Goal: Communication & Community: Connect with others

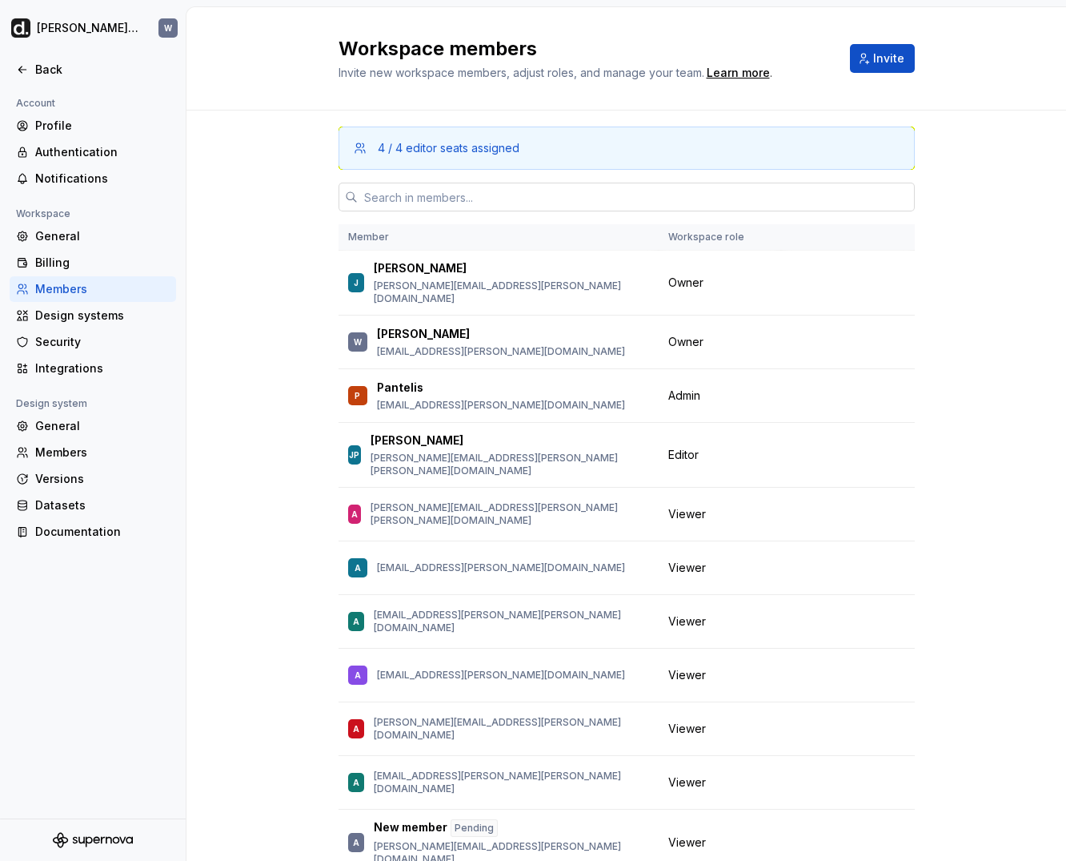
click at [508, 184] on input "text" at bounding box center [636, 197] width 557 height 29
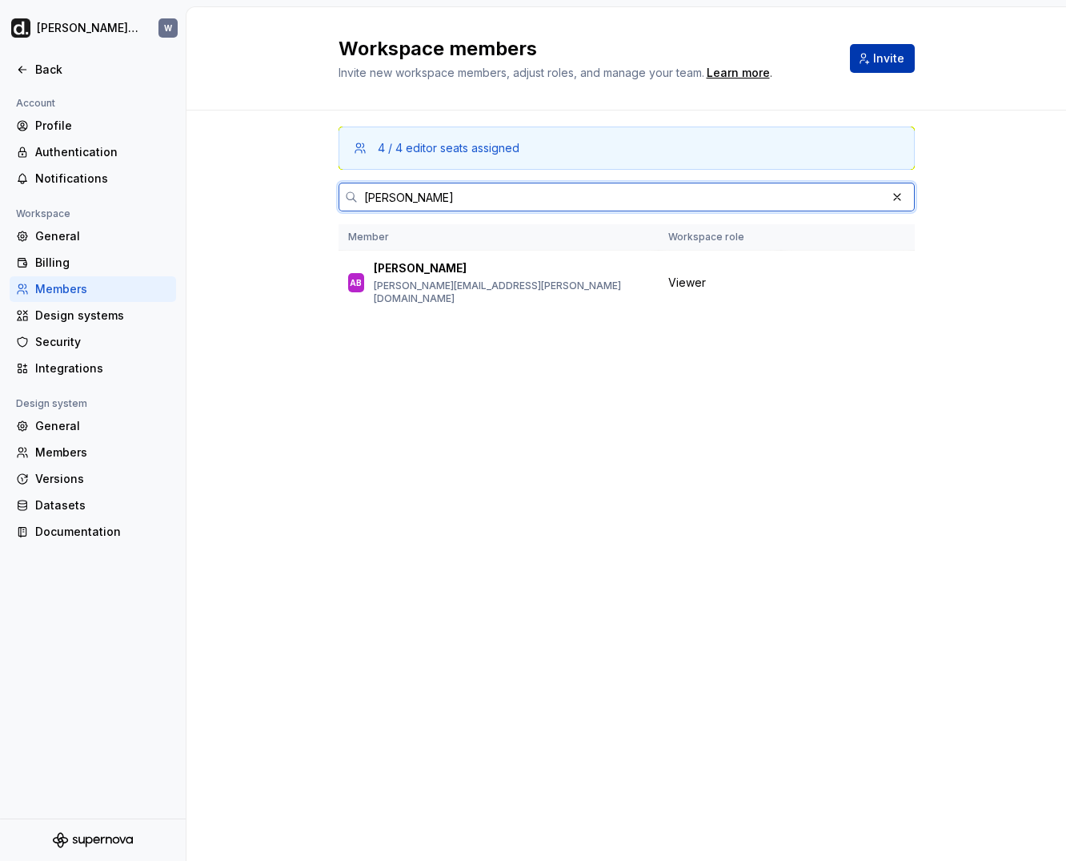
type input "[PERSON_NAME]"
click at [879, 61] on span "Invite" at bounding box center [889, 58] width 31 height 16
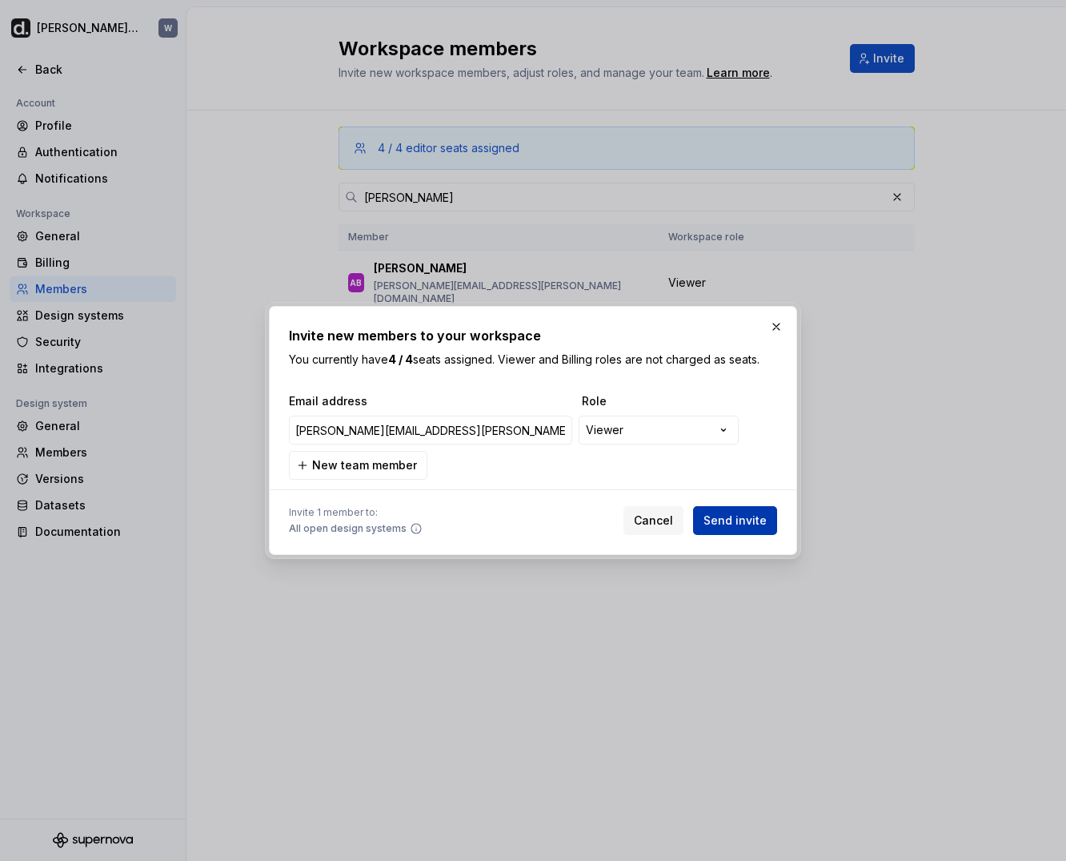
click at [722, 521] on span "Send invite" at bounding box center [735, 520] width 63 height 16
type input "[PERSON_NAME][EMAIL_ADDRESS][PERSON_NAME][DOMAIN_NAME]"
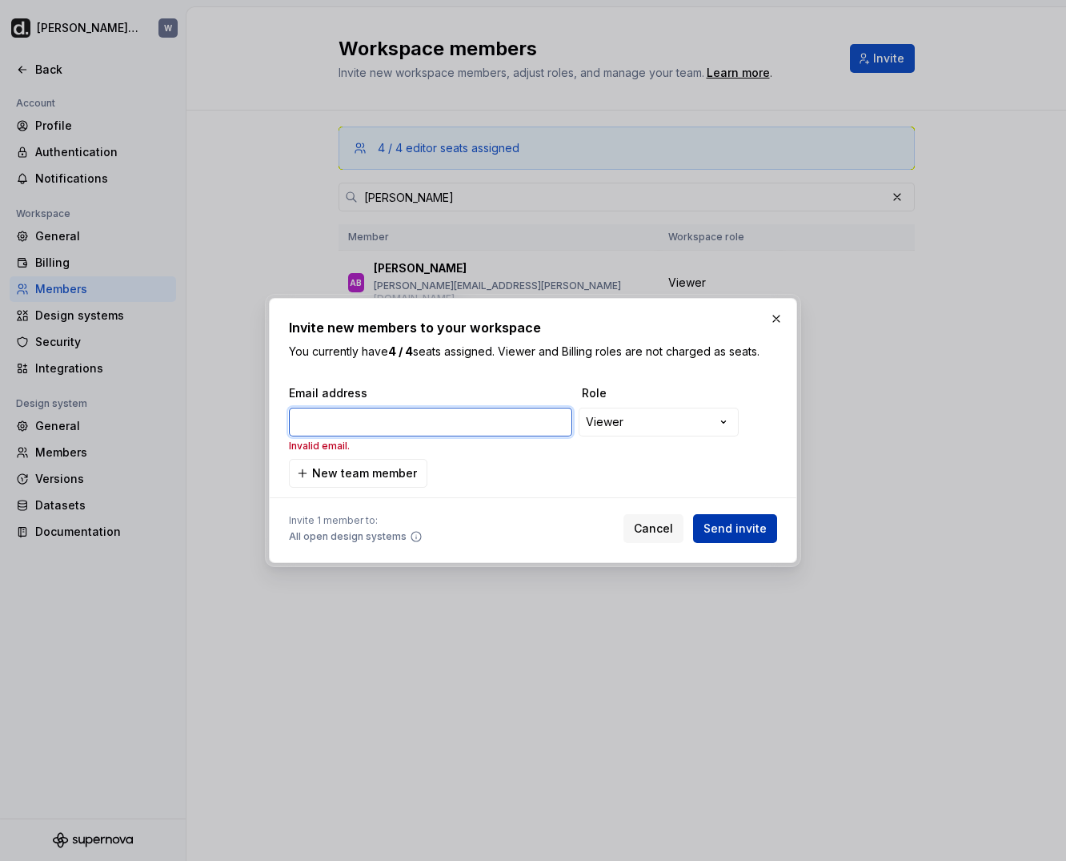
paste input "[PERSON_NAME][EMAIL_ADDRESS][PERSON_NAME][DOMAIN_NAME]"
type input "[PERSON_NAME][EMAIL_ADDRESS][PERSON_NAME][DOMAIN_NAME]"
drag, startPoint x: 759, startPoint y: 534, endPoint x: 741, endPoint y: 537, distance: 17.9
click at [758, 534] on span "Send invite" at bounding box center [735, 528] width 63 height 16
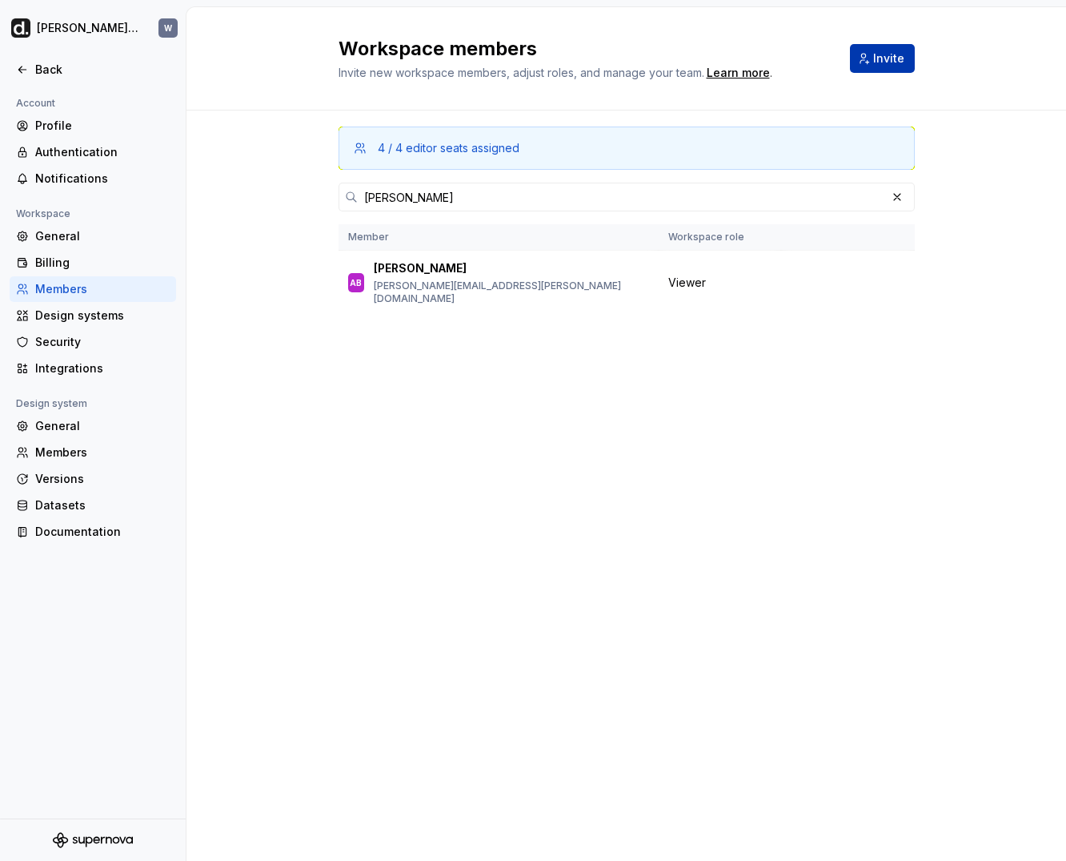
click at [891, 58] on span "Invite" at bounding box center [889, 58] width 31 height 16
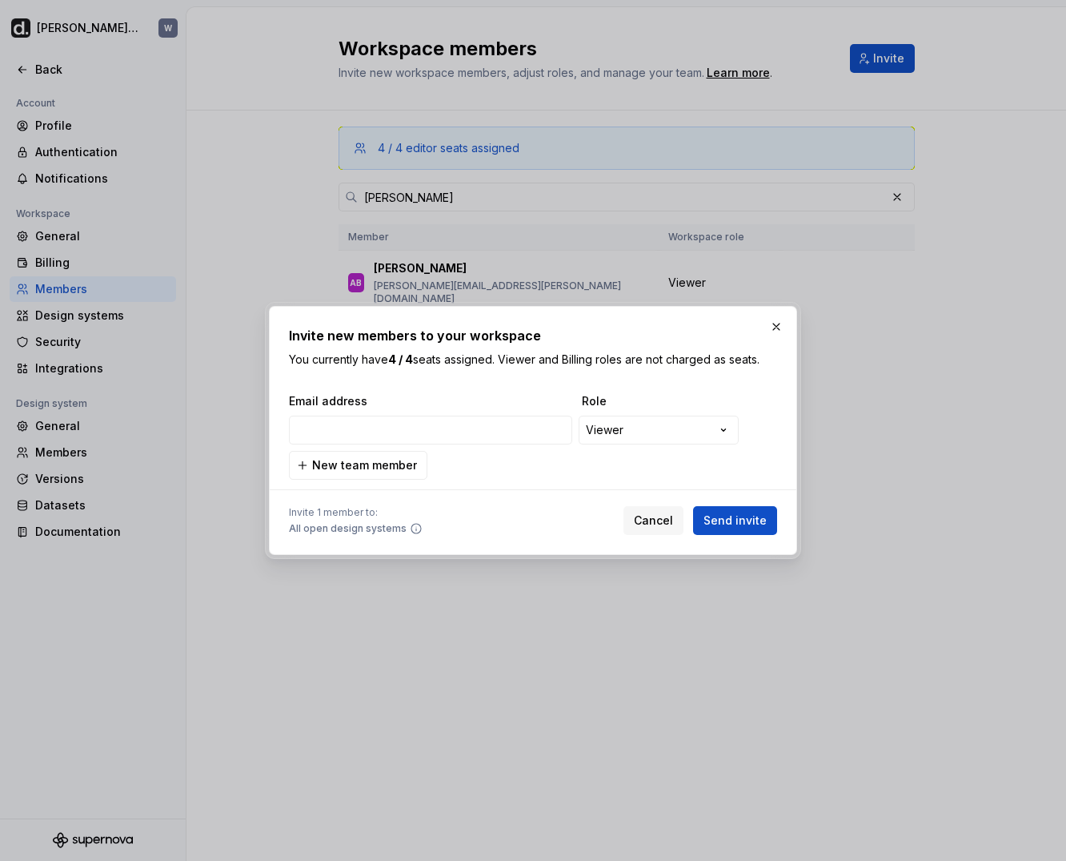
type input "[PERSON_NAME][EMAIL_ADDRESS][PERSON_NAME][PERSON_NAME][DOMAIN_NAME]"
click at [743, 532] on button "Send invite" at bounding box center [735, 520] width 84 height 29
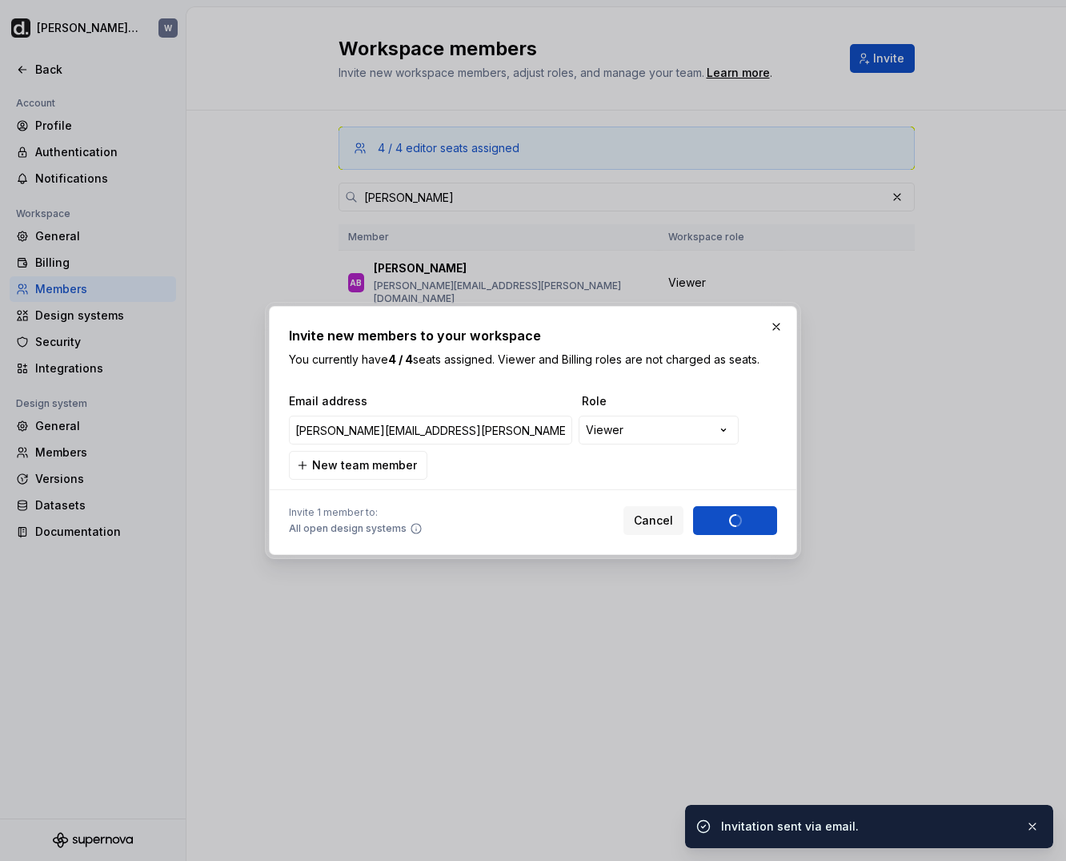
click at [741, 518] on div "Cancel Send invite" at bounding box center [701, 520] width 154 height 29
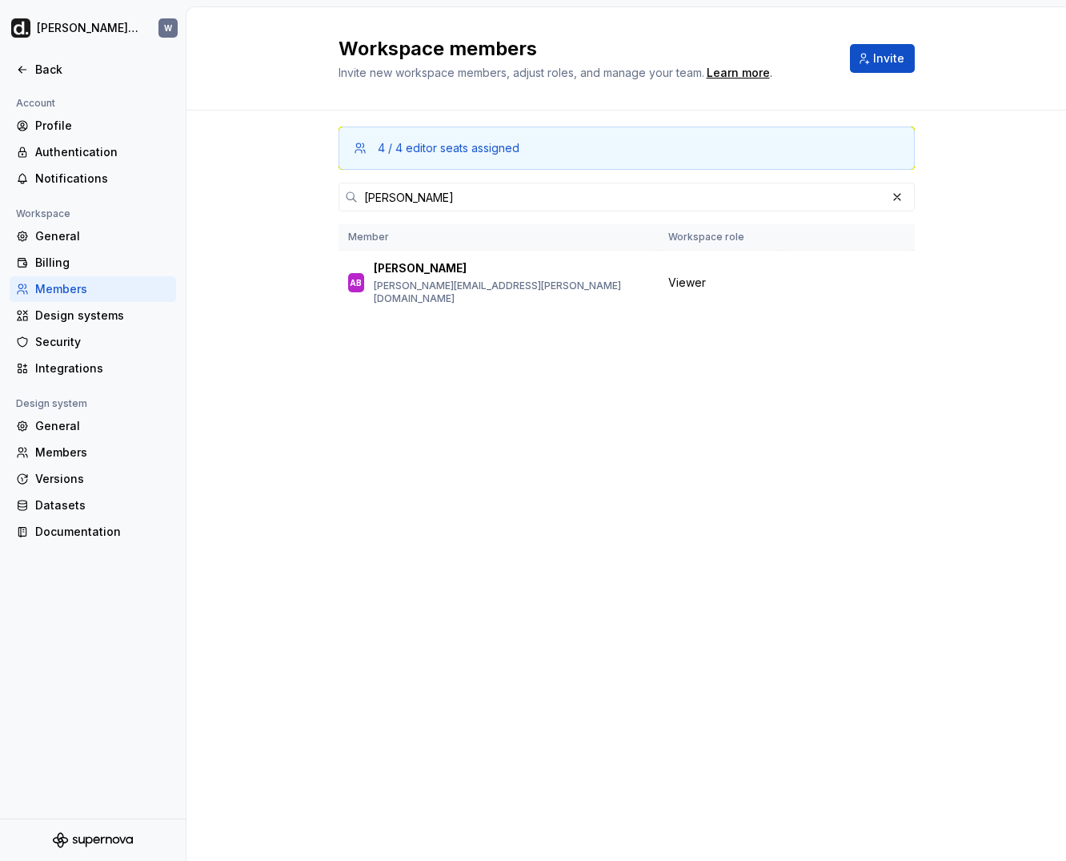
click at [551, 239] on th "Member" at bounding box center [499, 237] width 320 height 26
click at [544, 211] on div "[PERSON_NAME]" at bounding box center [627, 197] width 576 height 54
click at [540, 198] on input "[PERSON_NAME]" at bounding box center [622, 197] width 528 height 29
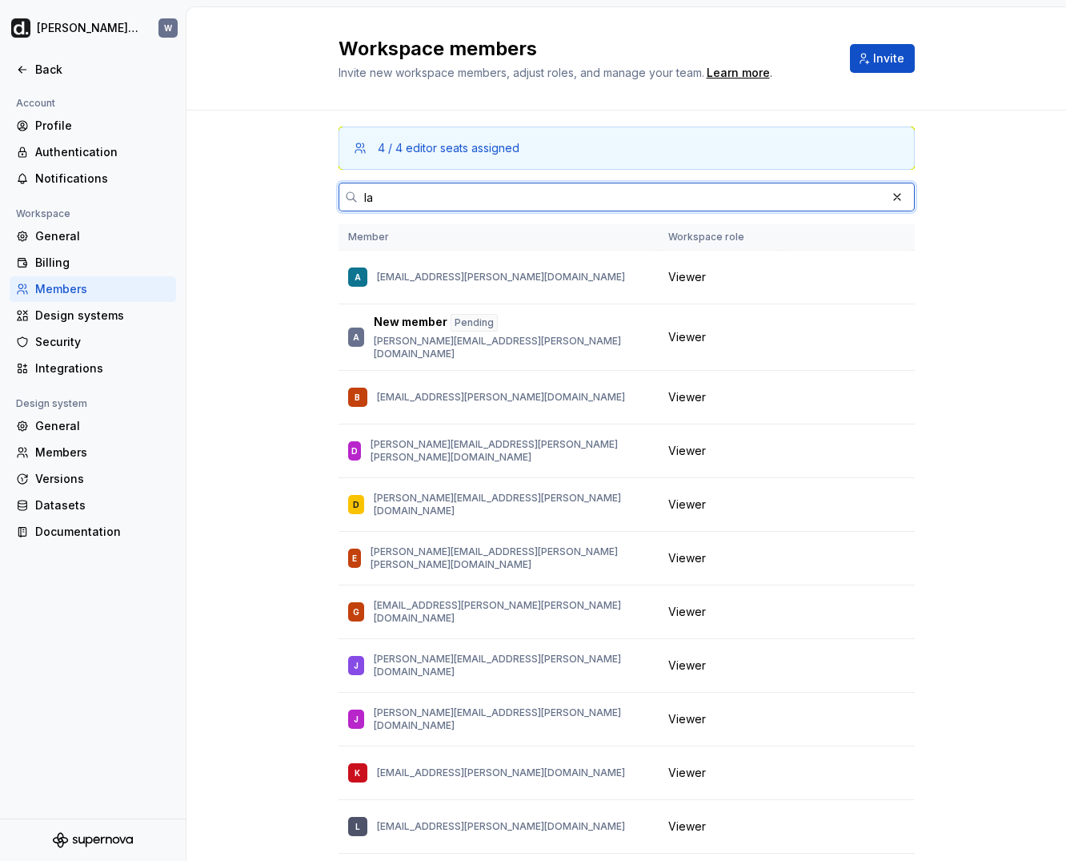
type input "l"
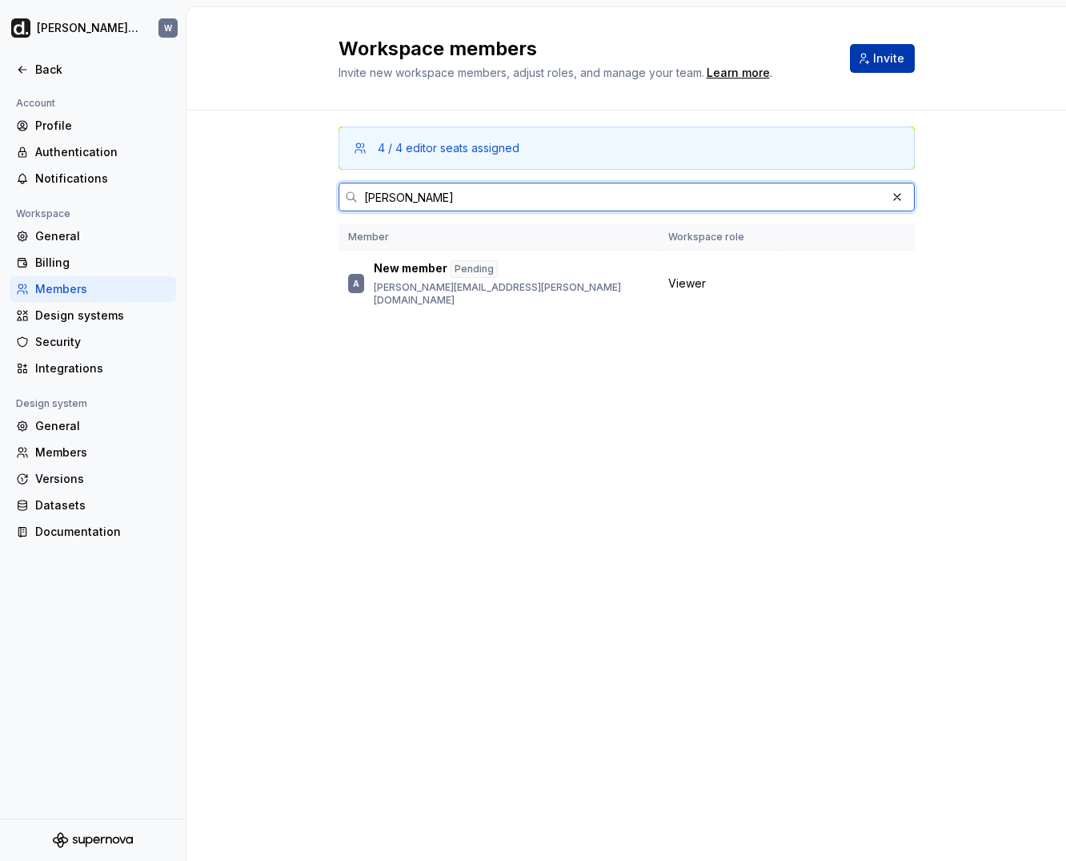
type input "[PERSON_NAME]"
click at [878, 61] on span "Invite" at bounding box center [889, 58] width 31 height 16
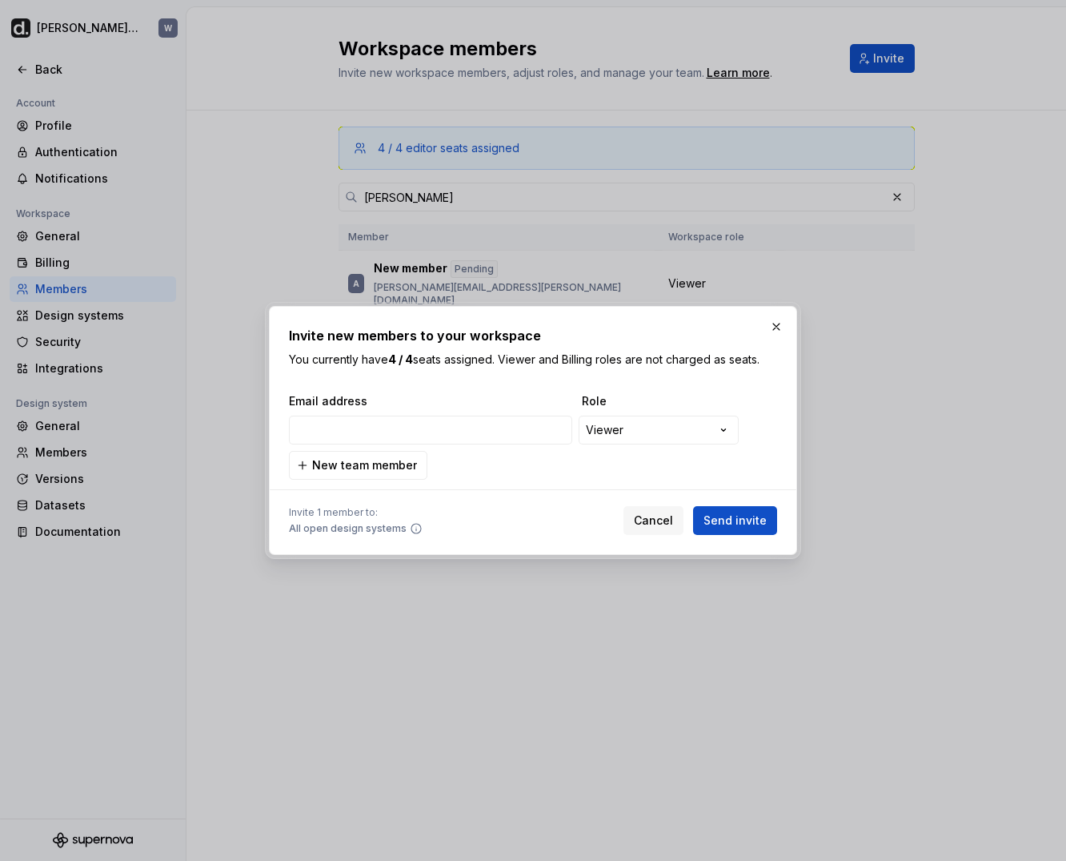
type input "[PERSON_NAME][EMAIL_ADDRESS][PERSON_NAME][DOMAIN_NAME]"
click at [734, 513] on span "Send invite" at bounding box center [735, 520] width 63 height 16
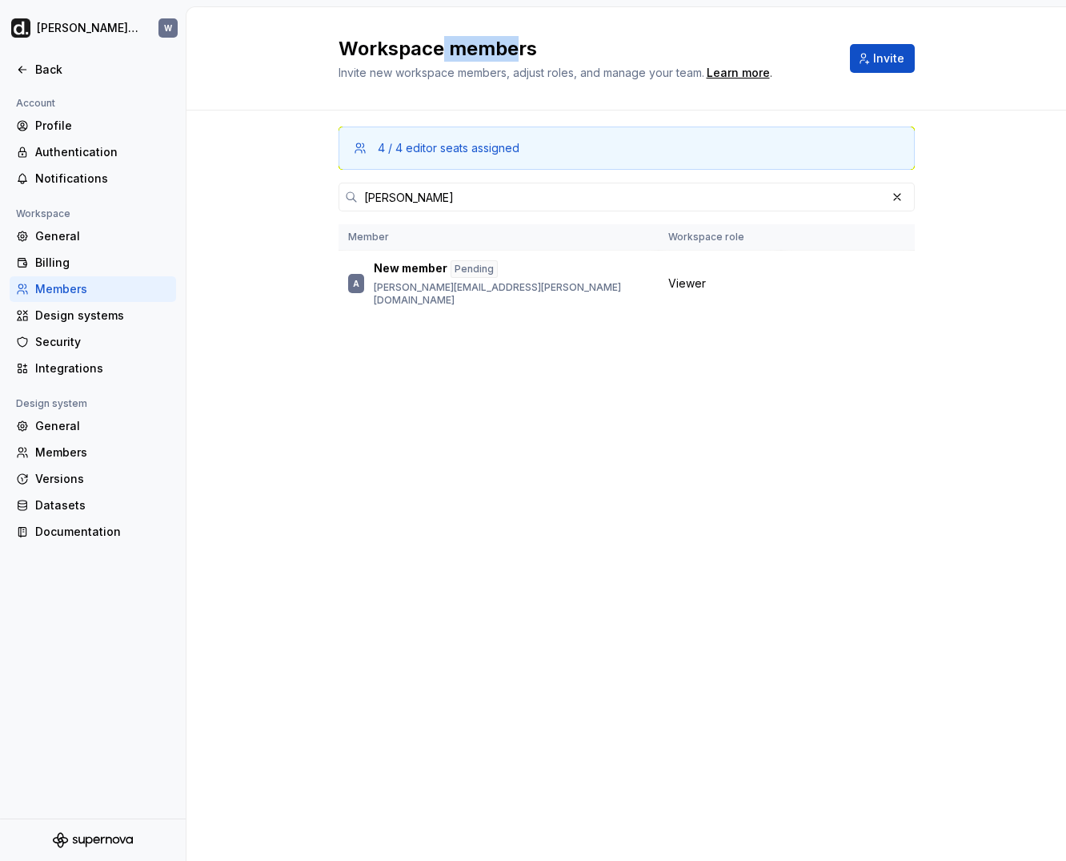
drag, startPoint x: 445, startPoint y: 53, endPoint x: 524, endPoint y: 58, distance: 79.5
click at [524, 58] on h2 "Workspace members" at bounding box center [585, 49] width 492 height 26
